Goal: Find specific fact: Find specific fact

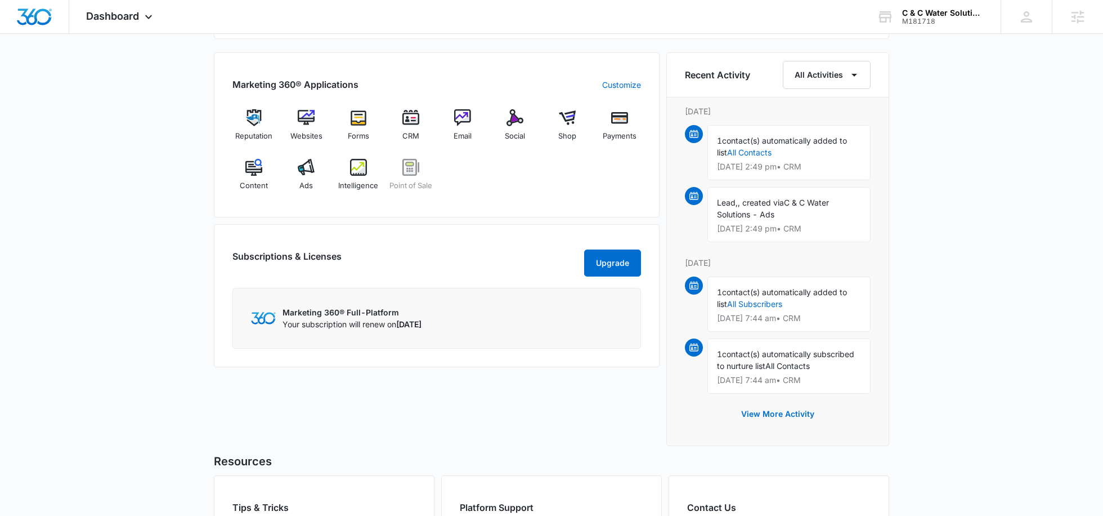
scroll to position [687, 0]
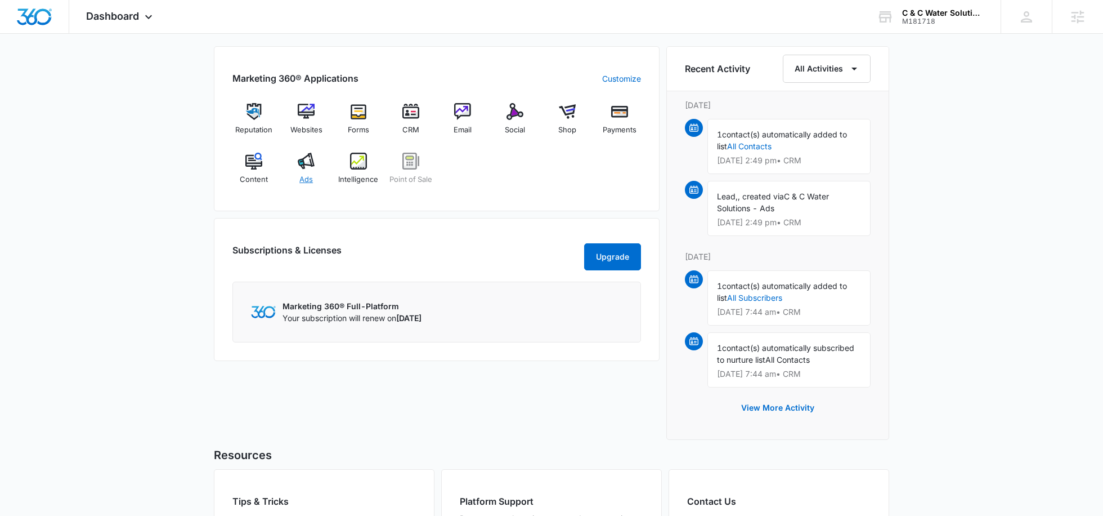
click at [310, 161] on img at bounding box center [306, 161] width 17 height 17
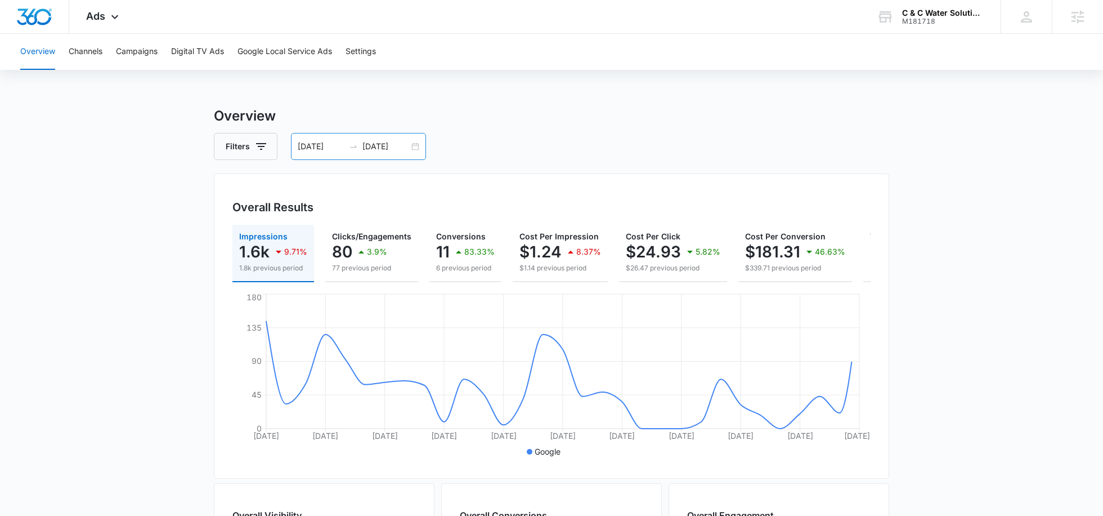
click at [383, 146] on input "08/13/2025" at bounding box center [386, 146] width 47 height 12
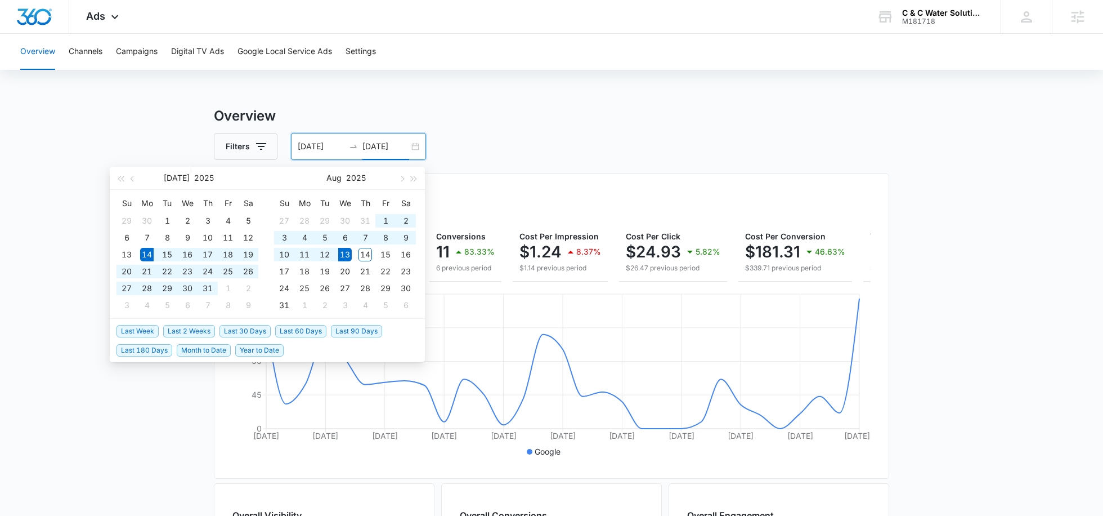
type input "08/13/2025"
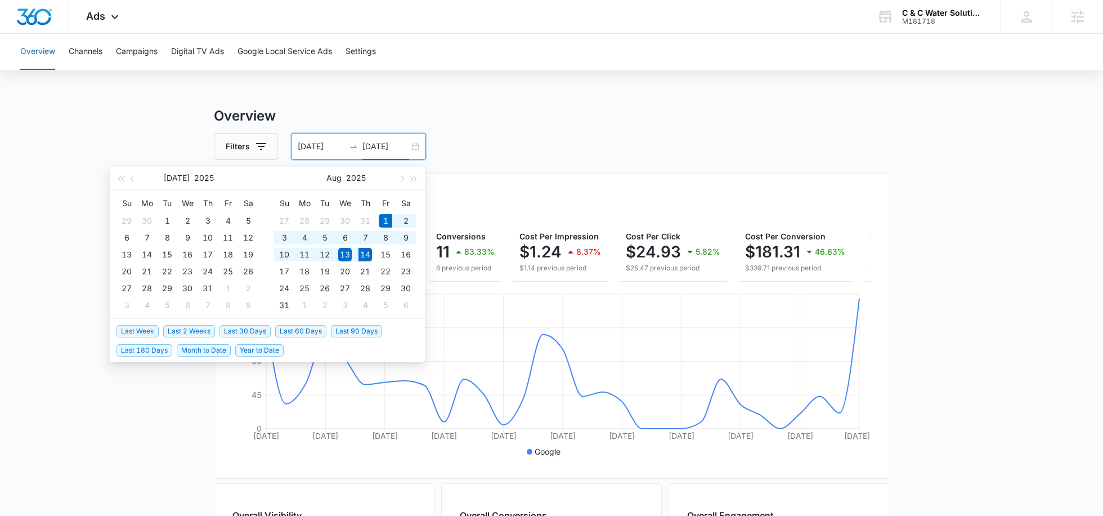
click at [215, 348] on span "Month to Date" at bounding box center [204, 350] width 54 height 12
type input "08/01/2025"
type input "08/14/2025"
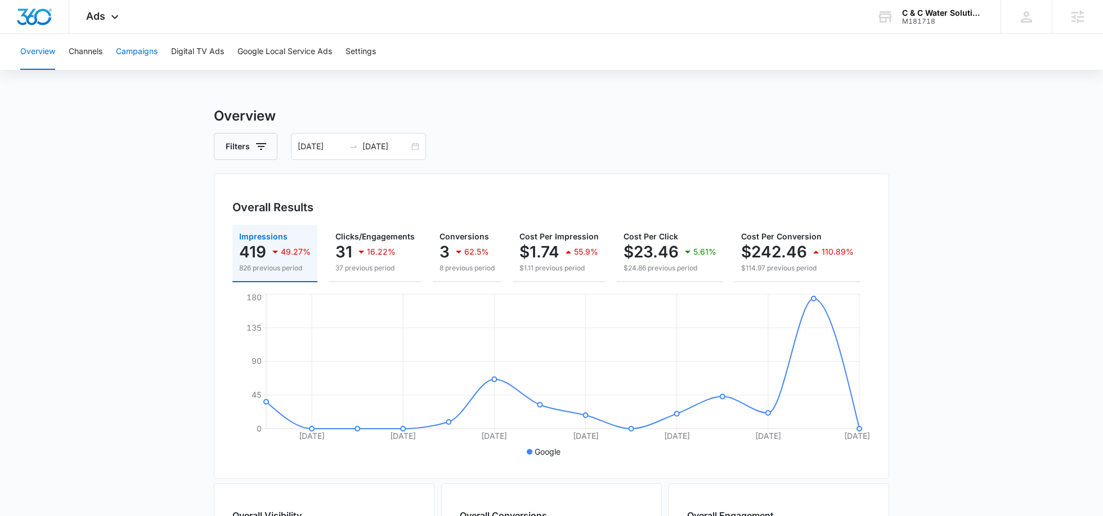
click at [140, 60] on button "Campaigns" at bounding box center [137, 52] width 42 height 36
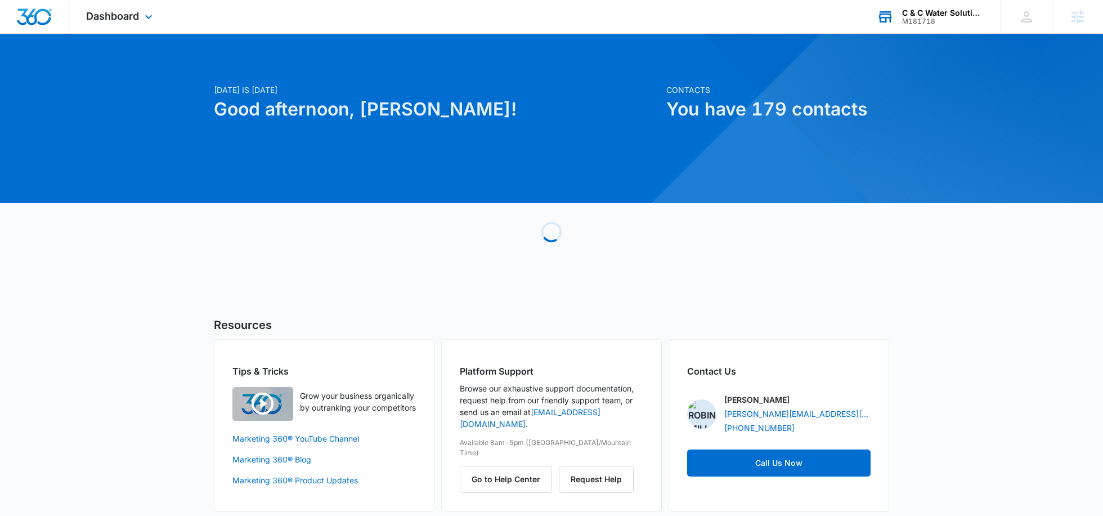
click at [938, 25] on div "C & C Water Solutions M181718 Your Accounts View All" at bounding box center [930, 16] width 141 height 33
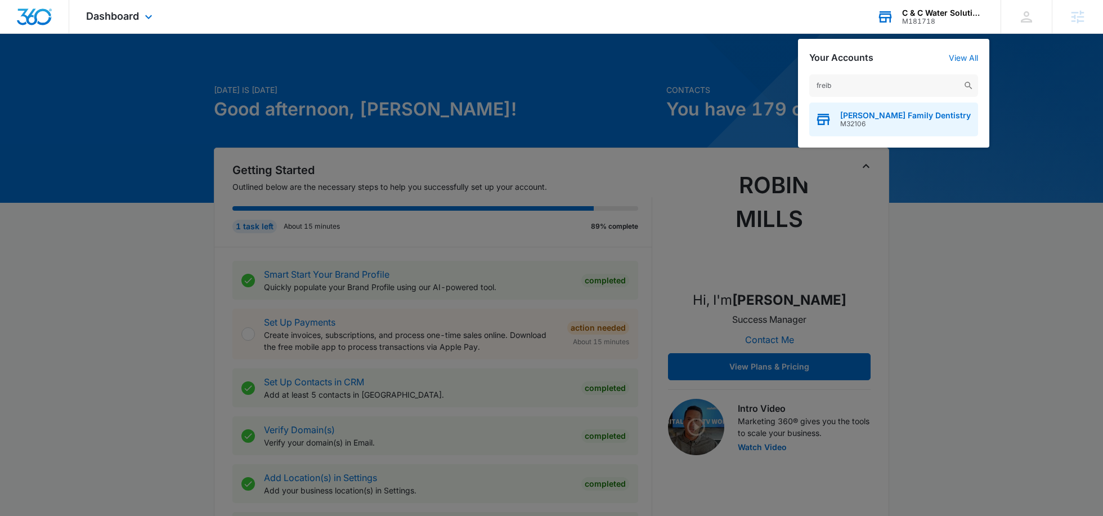
type input "freib"
click at [889, 124] on span "M32106" at bounding box center [905, 124] width 131 height 8
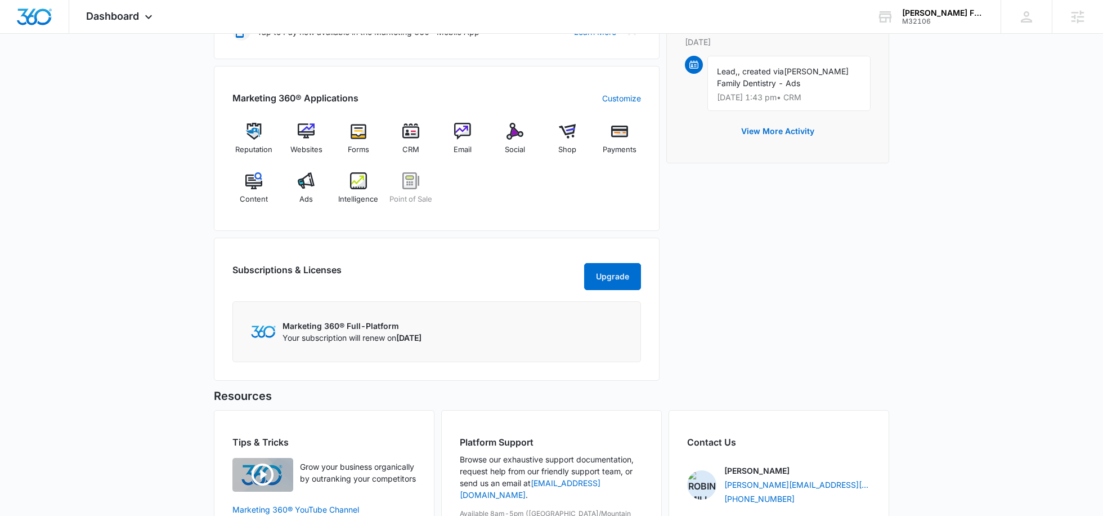
scroll to position [411, 0]
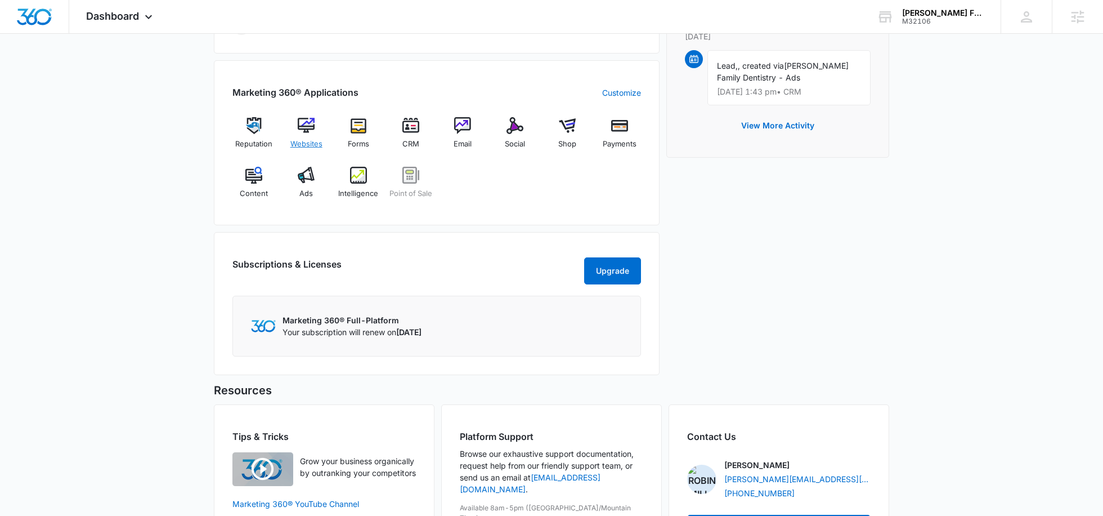
click at [307, 133] on div "Websites" at bounding box center [306, 137] width 43 height 41
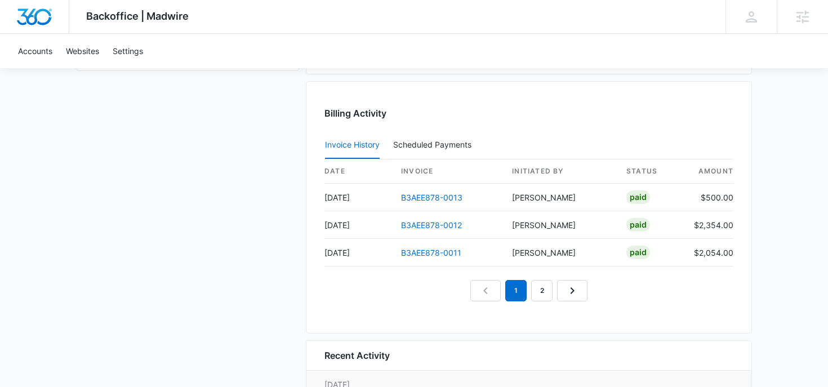
scroll to position [1146, 0]
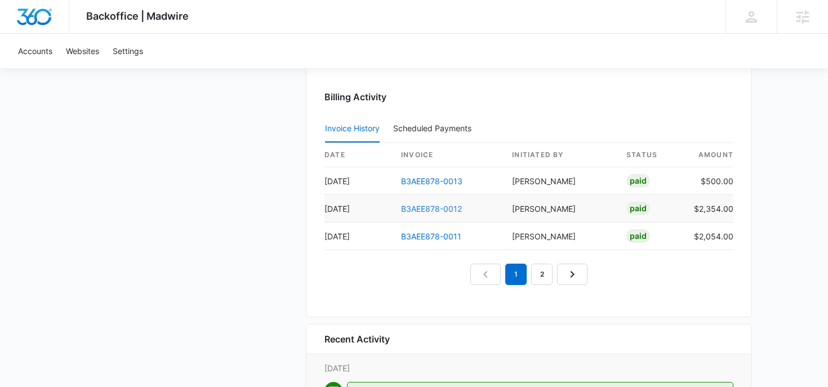
click at [430, 208] on link "B3AEE878-0012" at bounding box center [431, 209] width 61 height 10
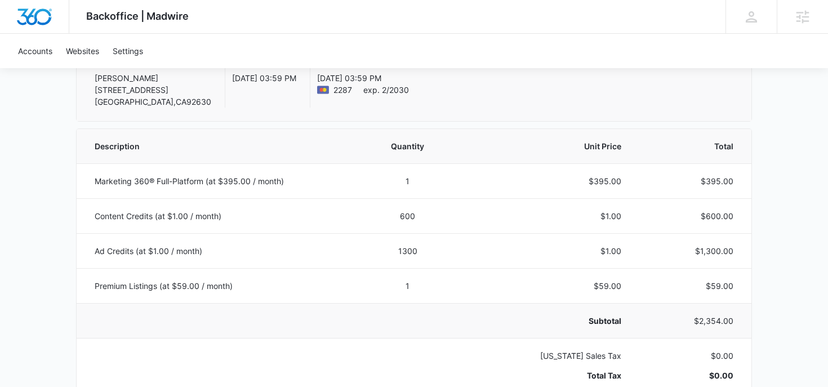
scroll to position [185, 0]
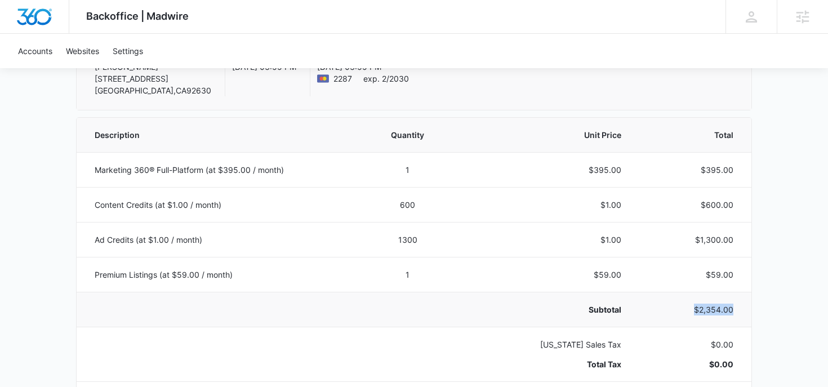
drag, startPoint x: 731, startPoint y: 312, endPoint x: 691, endPoint y: 312, distance: 40.0
click at [691, 312] on p "$2,354.00" at bounding box center [690, 309] width 85 height 12
copy p "$2,354.00"
